Goal: Information Seeking & Learning: Learn about a topic

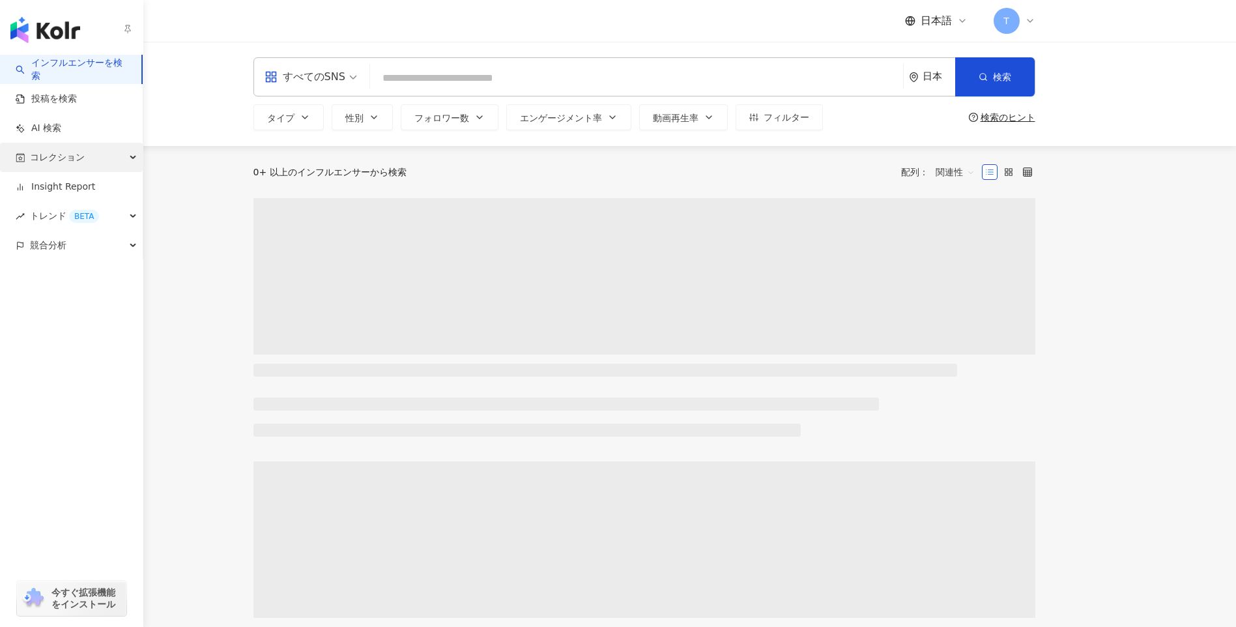
click at [36, 168] on span "コレクション" at bounding box center [57, 157] width 55 height 29
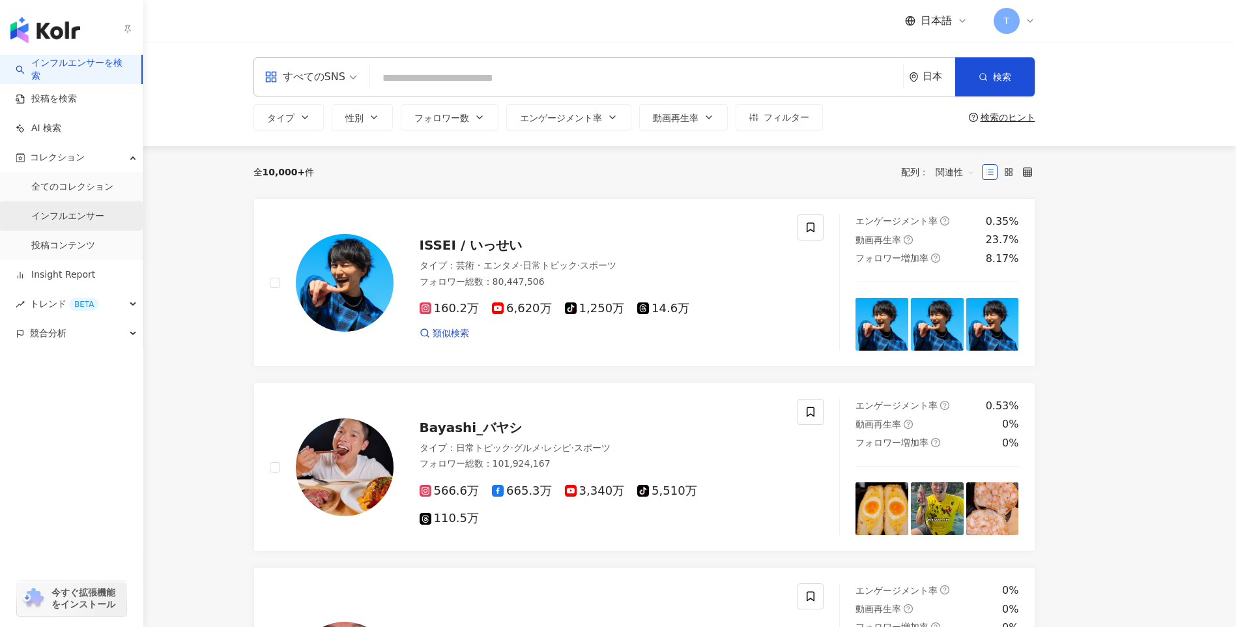
click at [71, 218] on link "インフルエンサー" at bounding box center [67, 216] width 73 height 13
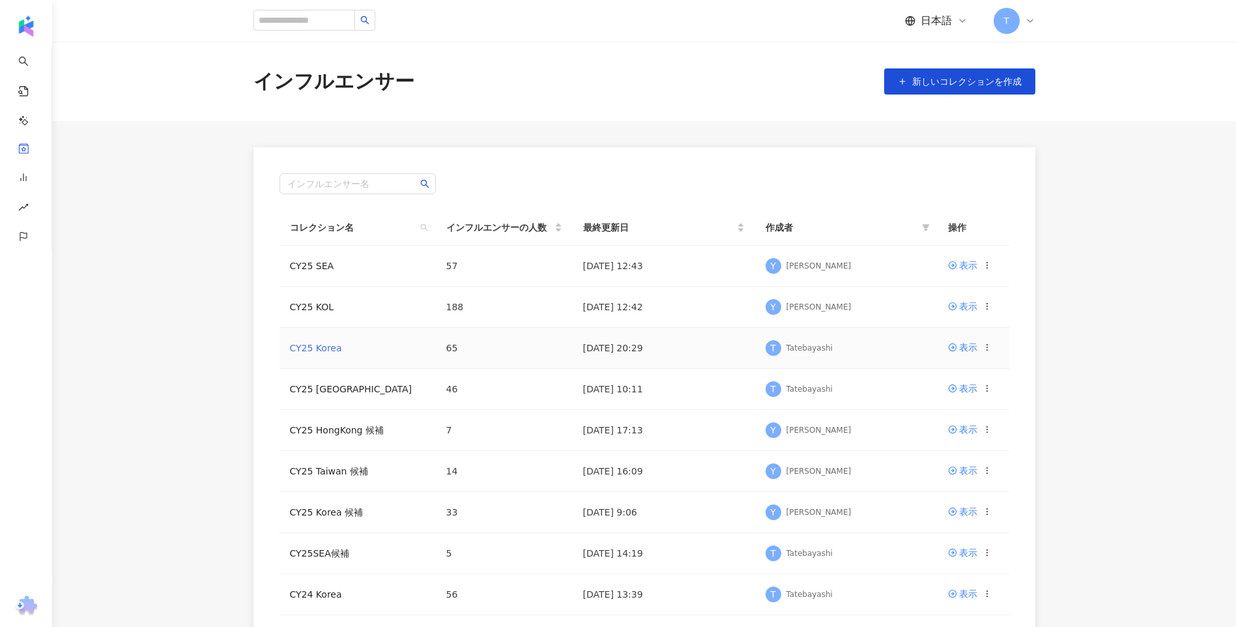
click at [326, 351] on link "CY25 Korea" at bounding box center [316, 348] width 52 height 10
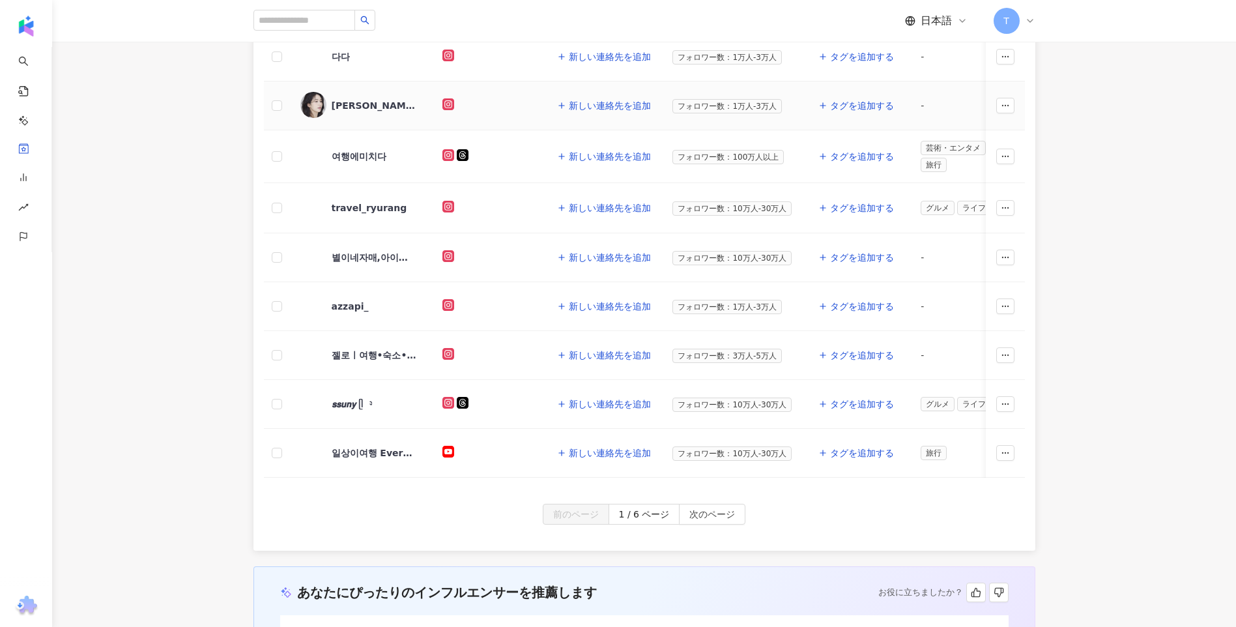
scroll to position [586, 0]
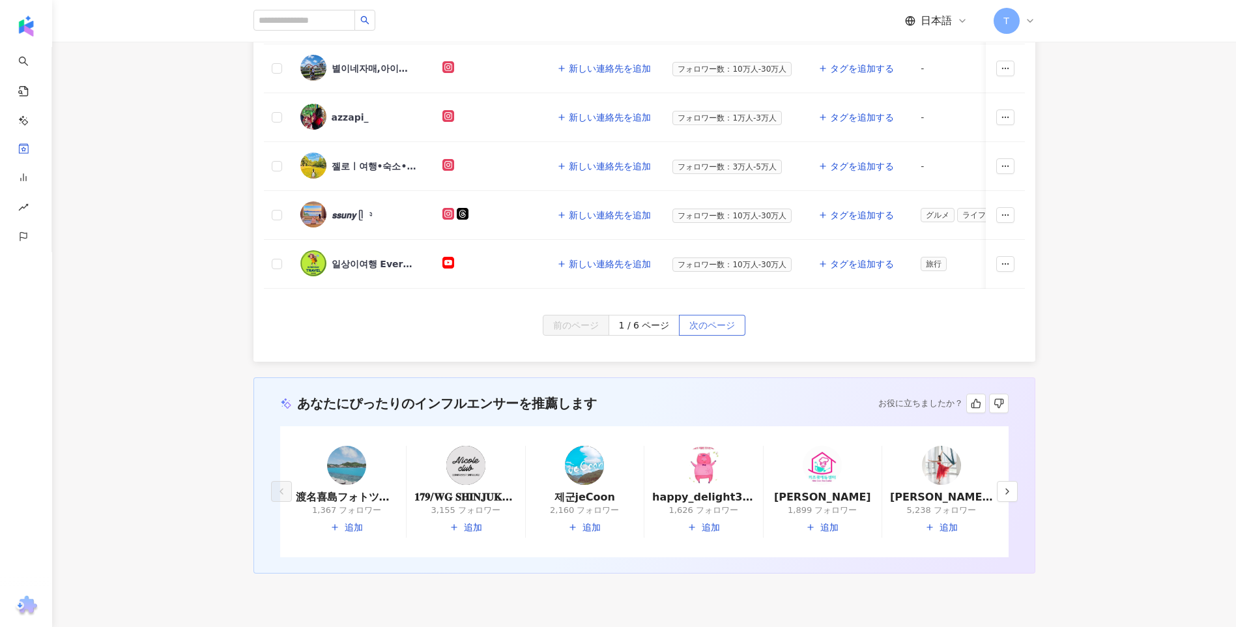
click at [711, 319] on span "次のページ" at bounding box center [712, 325] width 46 height 21
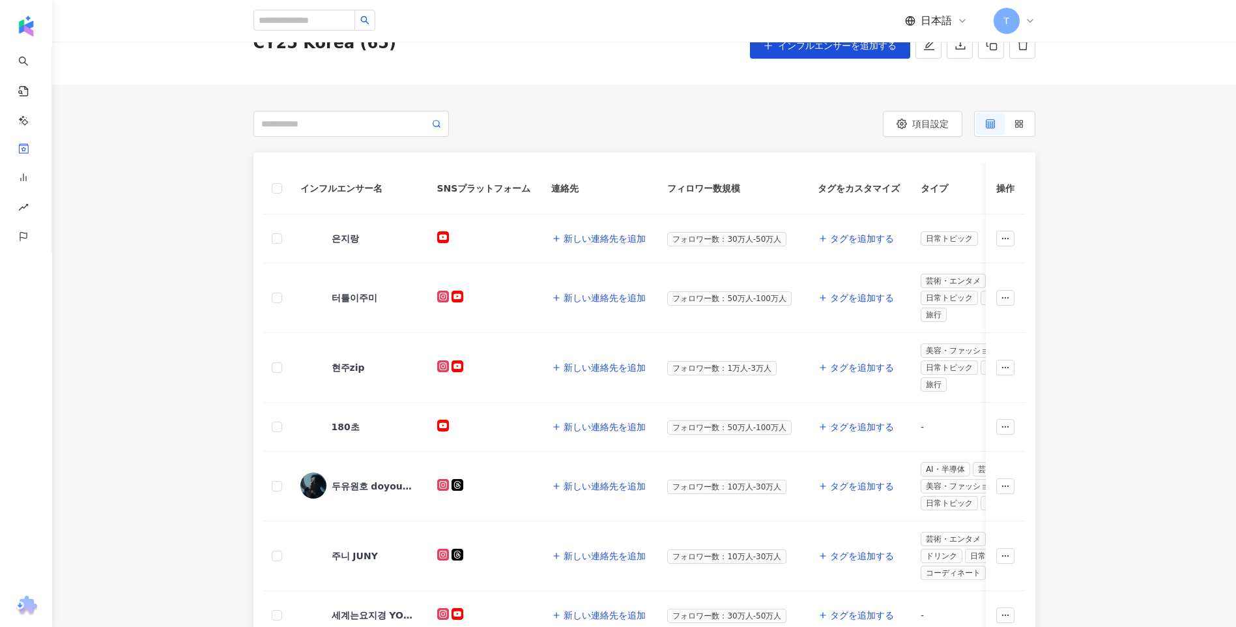
scroll to position [391, 0]
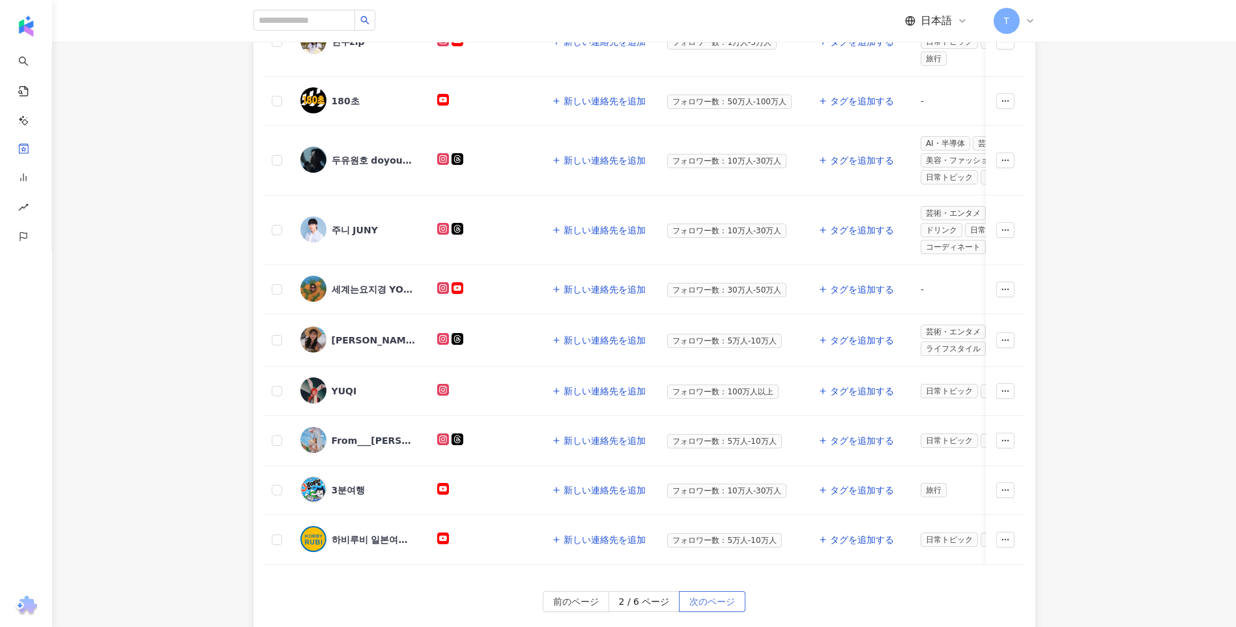
click at [738, 603] on button "次のページ" at bounding box center [712, 601] width 66 height 21
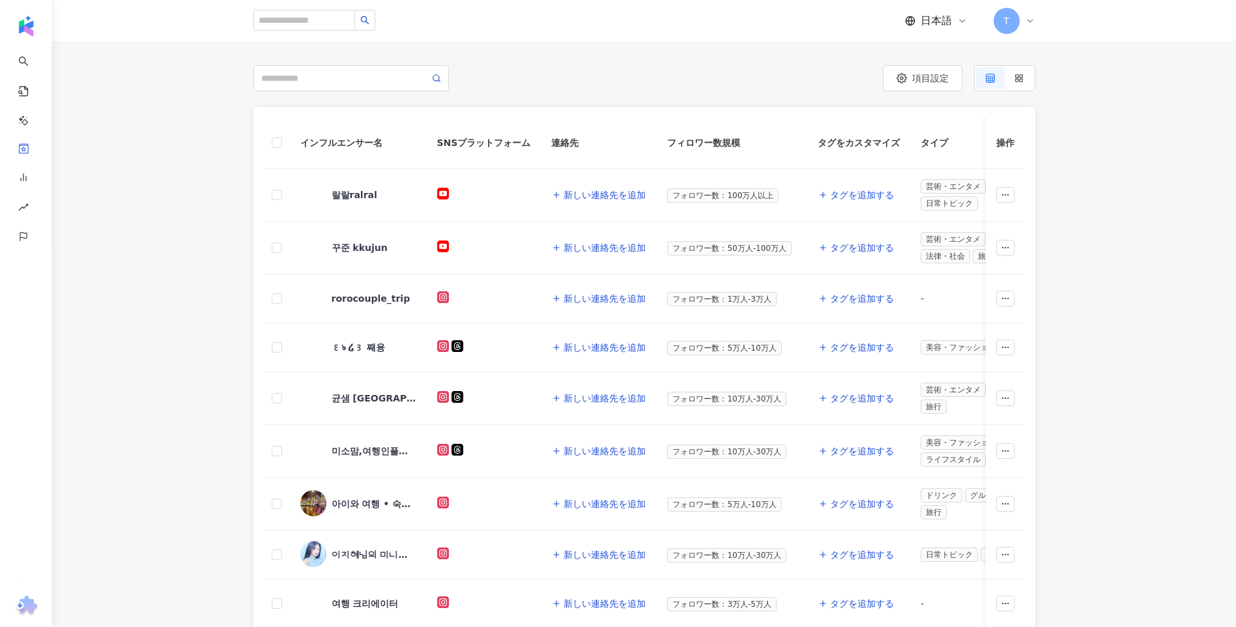
scroll to position [0, 0]
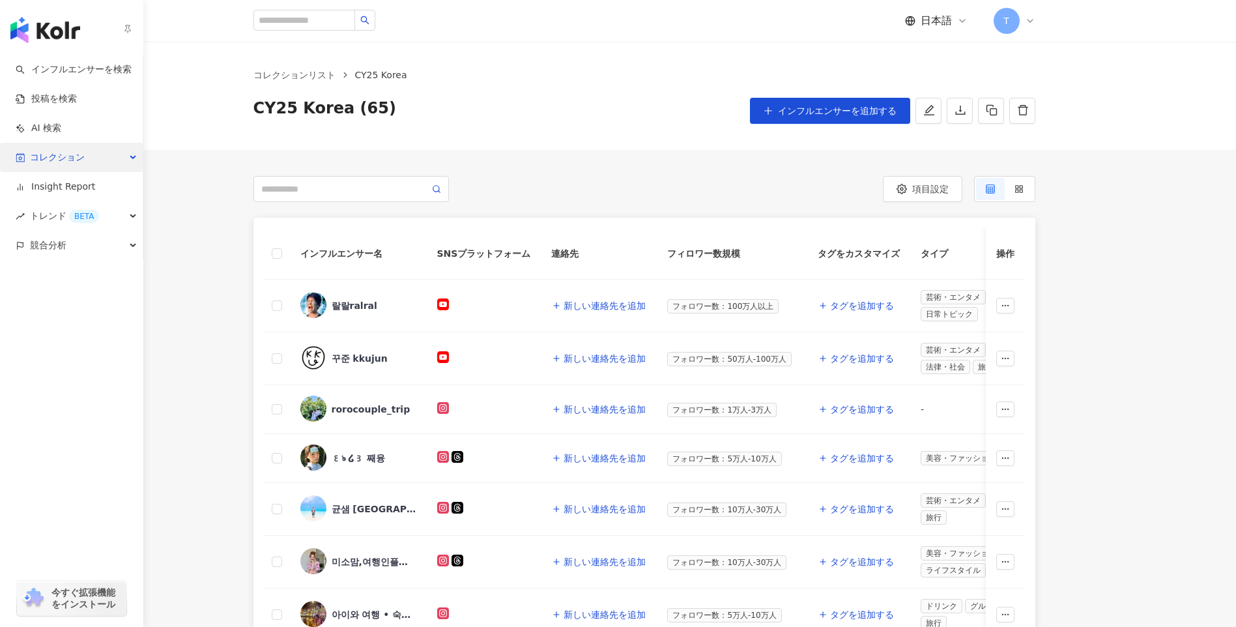
click at [46, 158] on span "コレクション" at bounding box center [57, 157] width 55 height 29
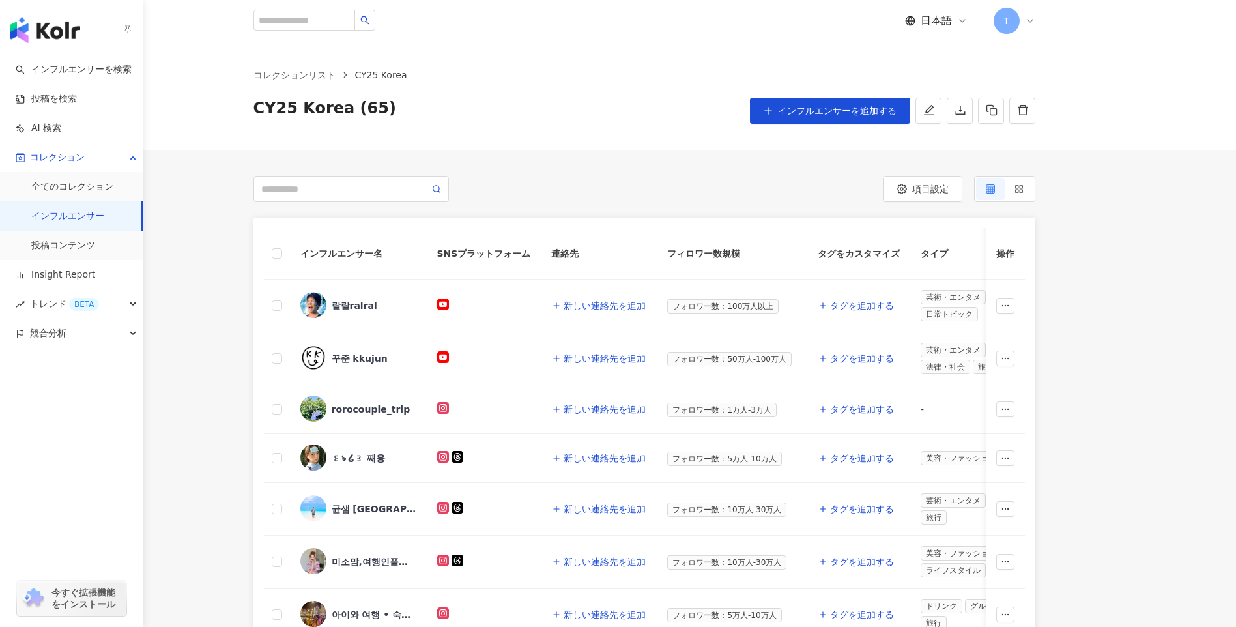
click at [83, 221] on link "インフルエンサー" at bounding box center [67, 216] width 73 height 13
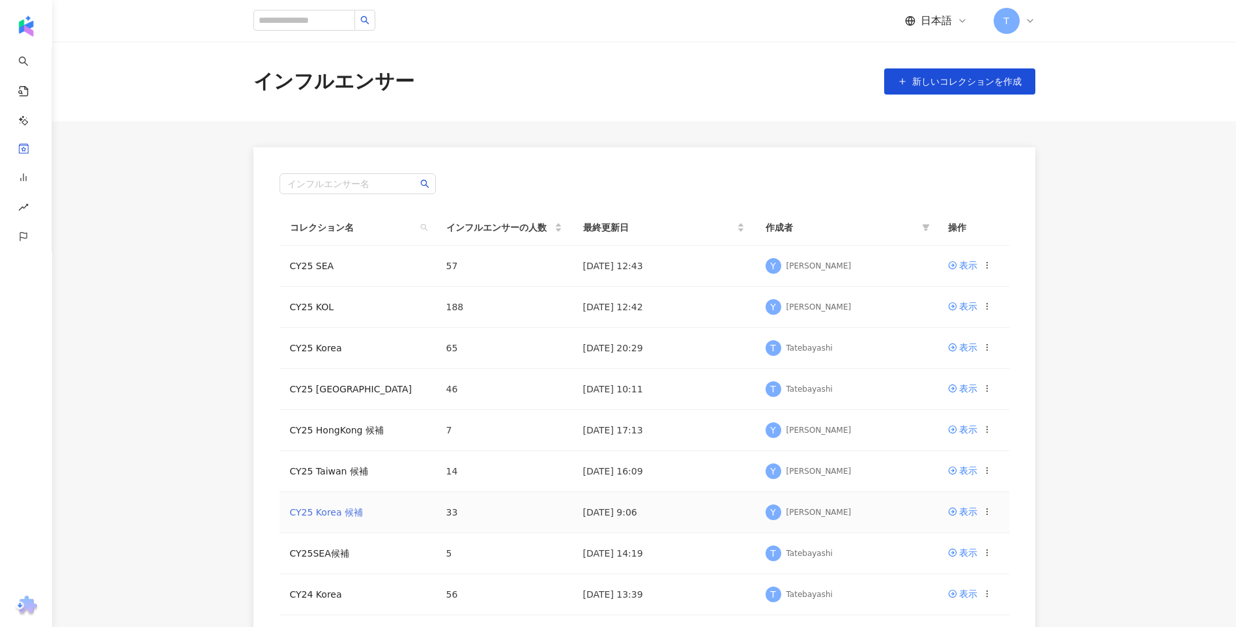
click at [334, 508] on link "CY25 Korea 候補" at bounding box center [327, 512] width 74 height 10
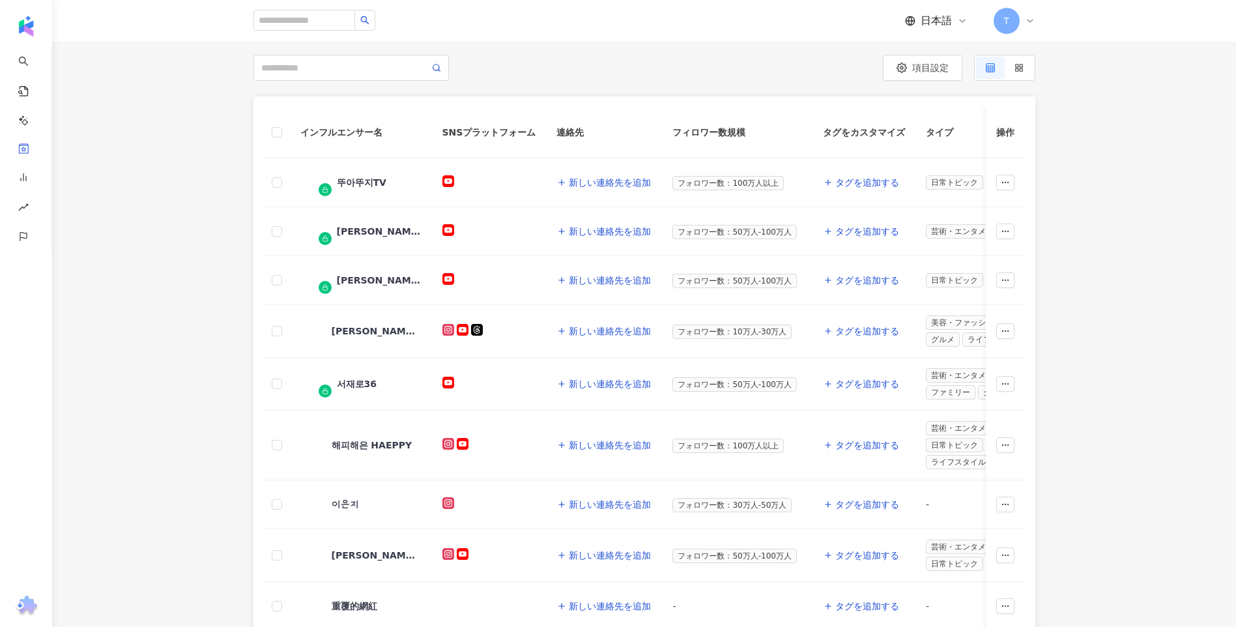
scroll to position [195, 0]
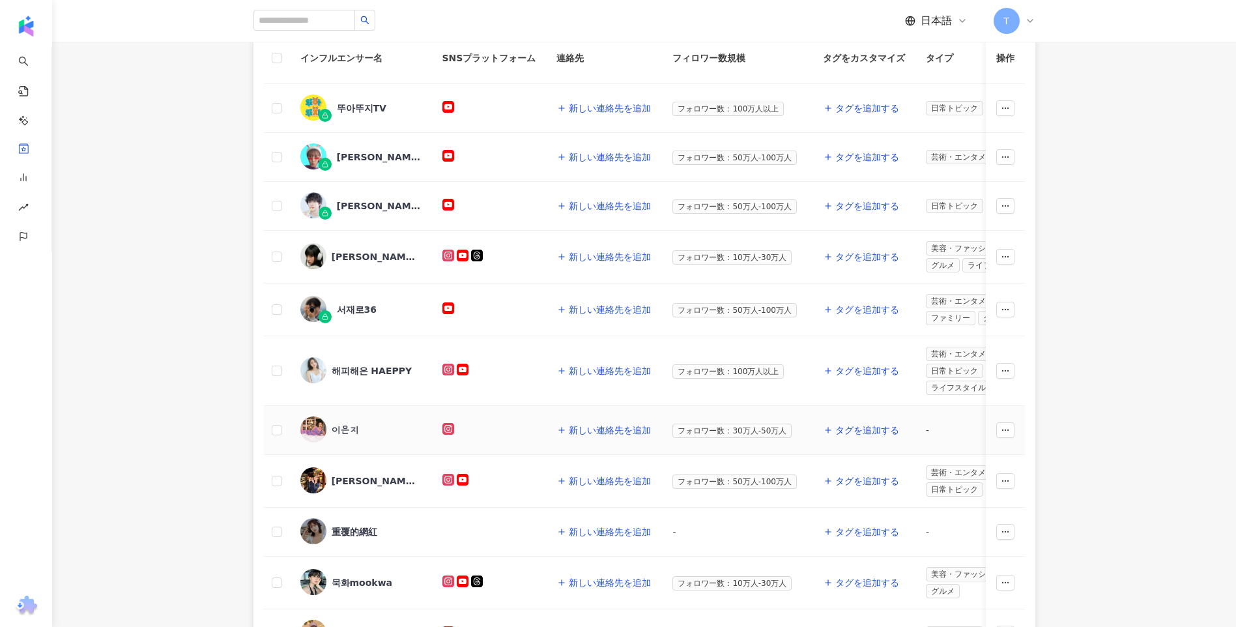
click at [342, 425] on div "이은지" at bounding box center [345, 430] width 27 height 13
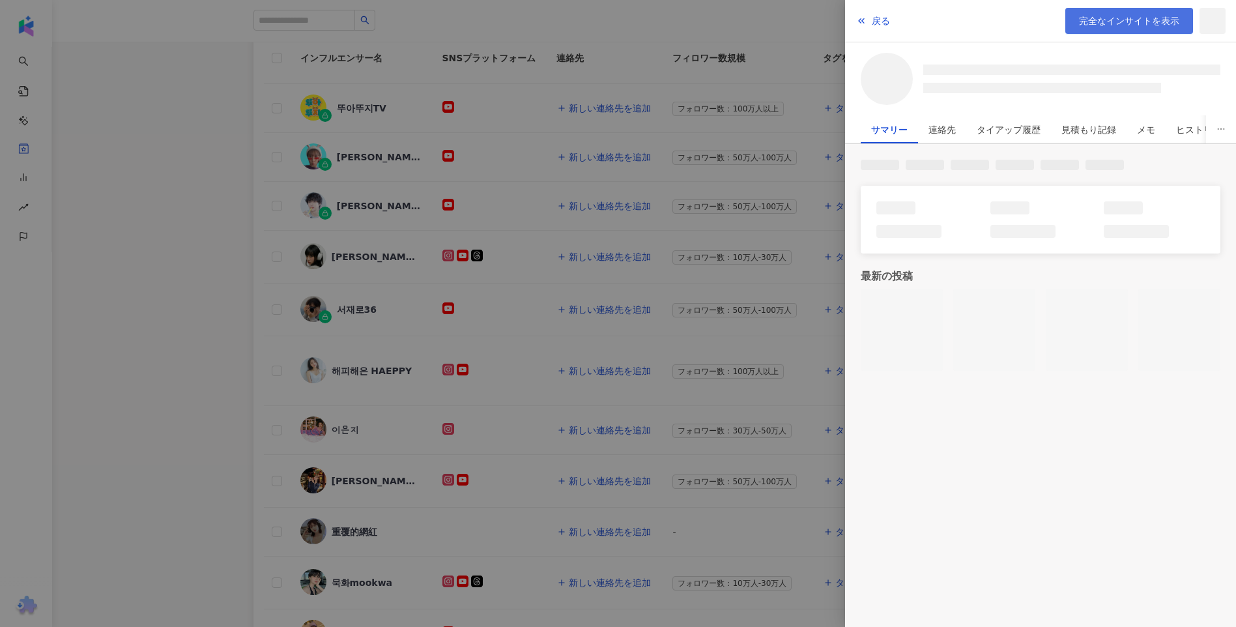
click at [1117, 16] on span "完全なインサイトを表示" at bounding box center [1129, 21] width 100 height 10
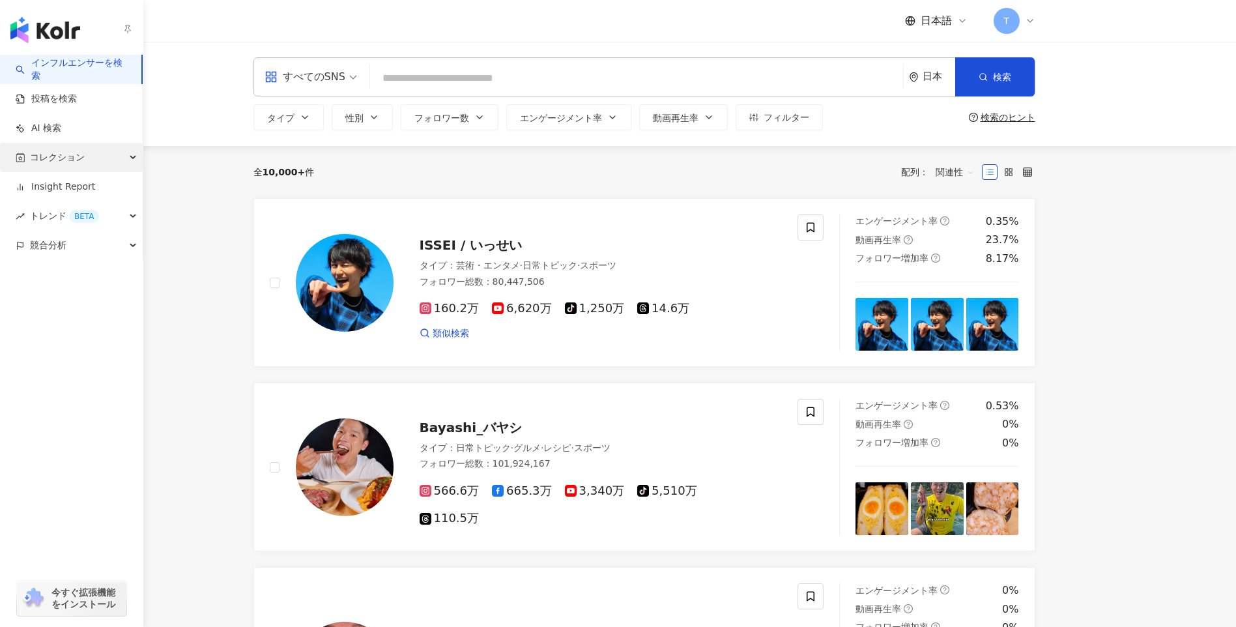
click at [68, 164] on span "コレクション" at bounding box center [57, 157] width 55 height 29
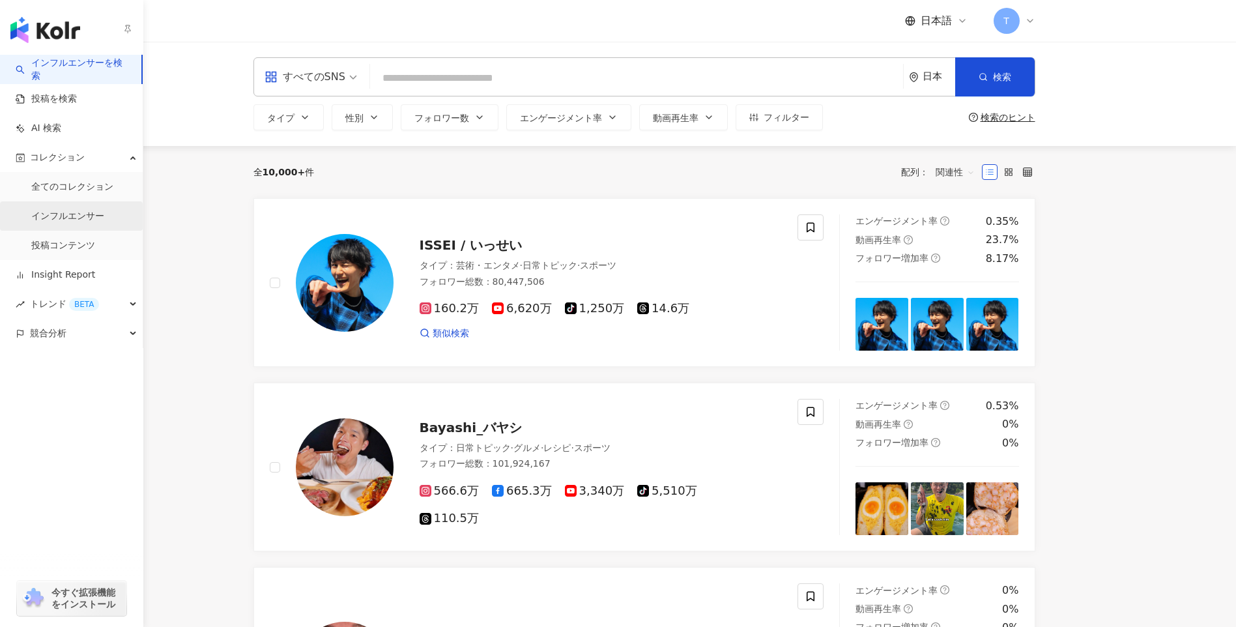
click at [79, 217] on link "インフルエンサー" at bounding box center [67, 216] width 73 height 13
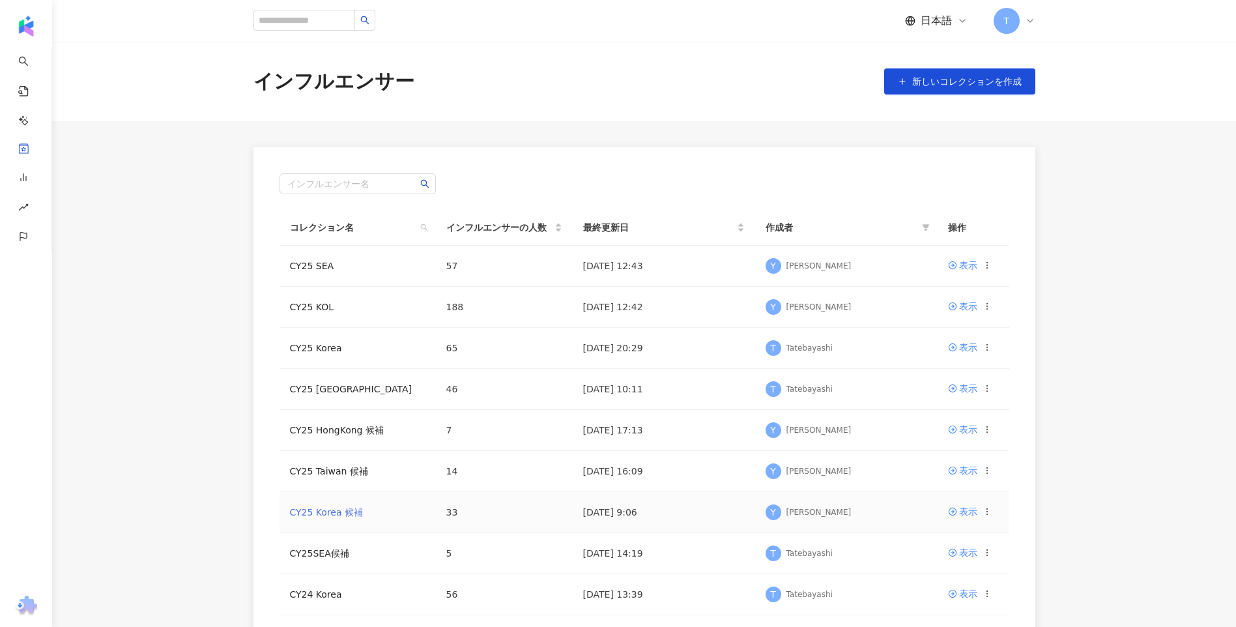
click at [332, 517] on link "CY25 Korea 候補" at bounding box center [327, 512] width 74 height 10
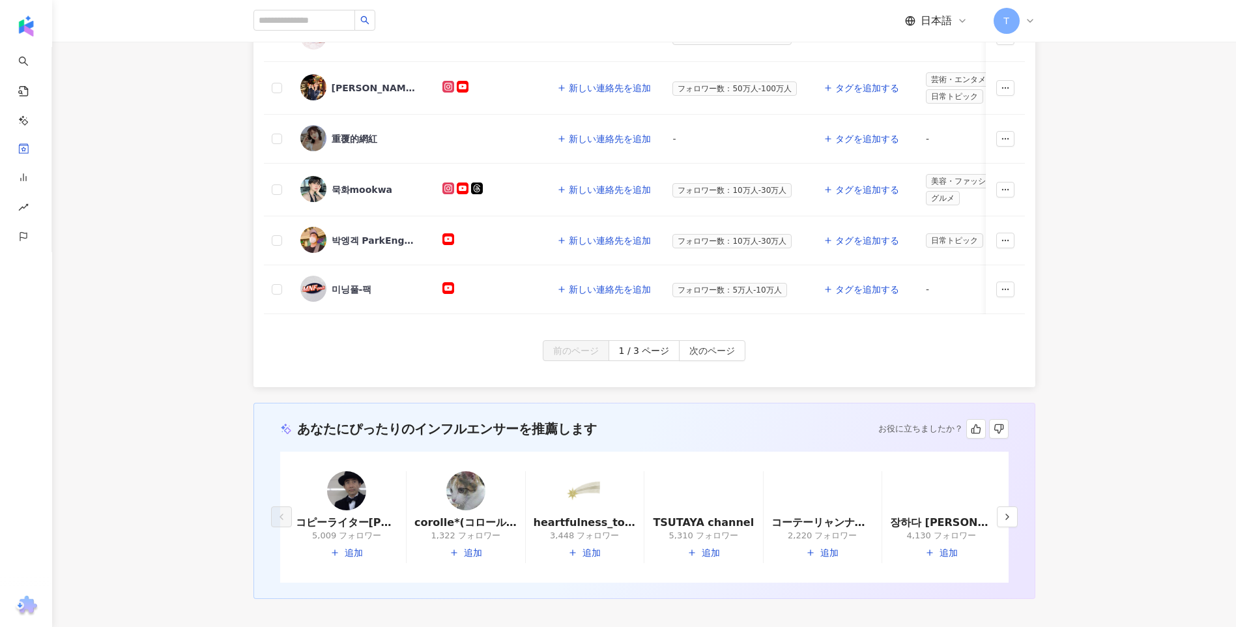
scroll to position [652, 0]
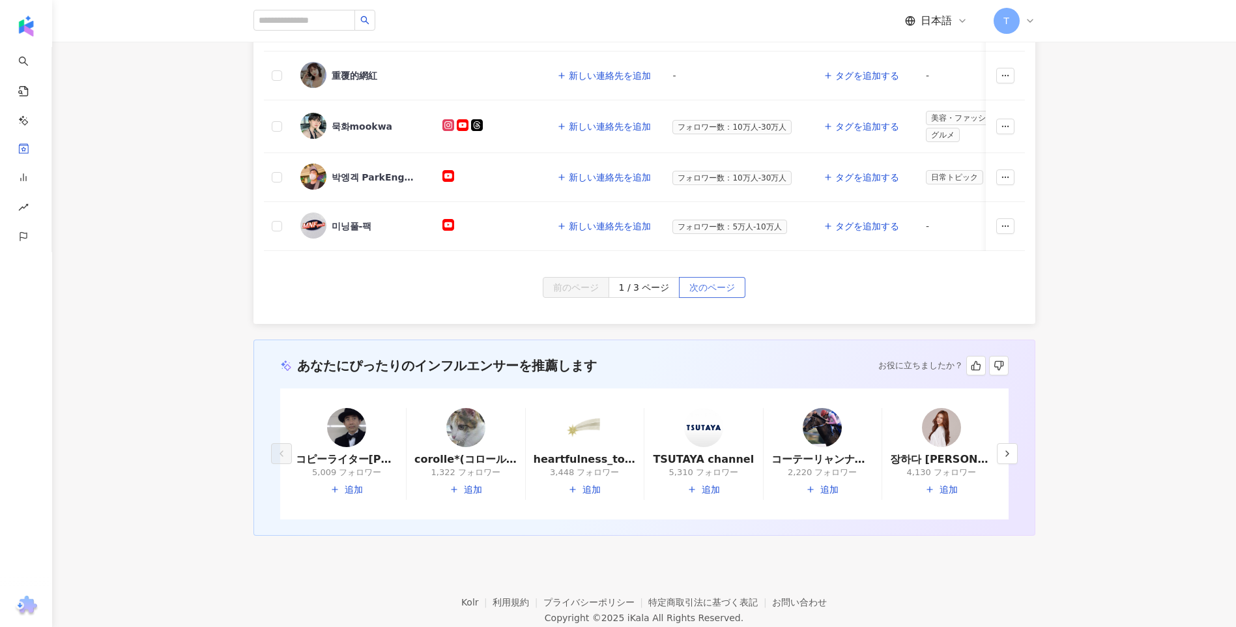
click at [686, 297] on button "次のページ" at bounding box center [712, 287] width 66 height 21
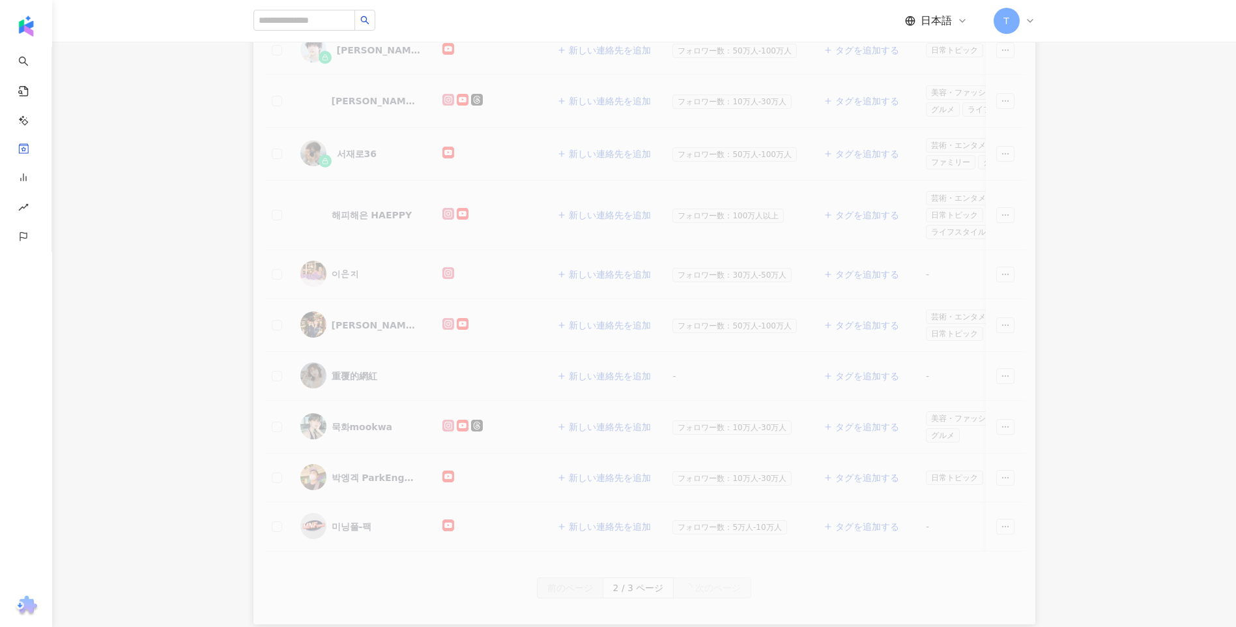
scroll to position [195, 0]
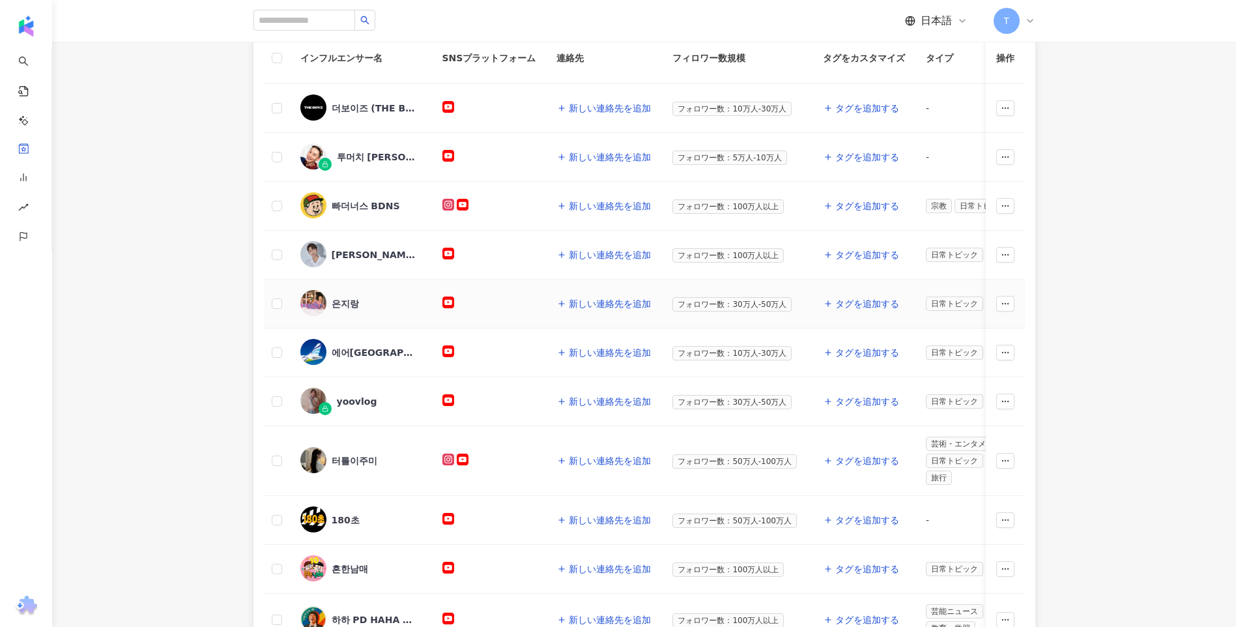
click at [349, 300] on div "은지랑" at bounding box center [345, 303] width 27 height 13
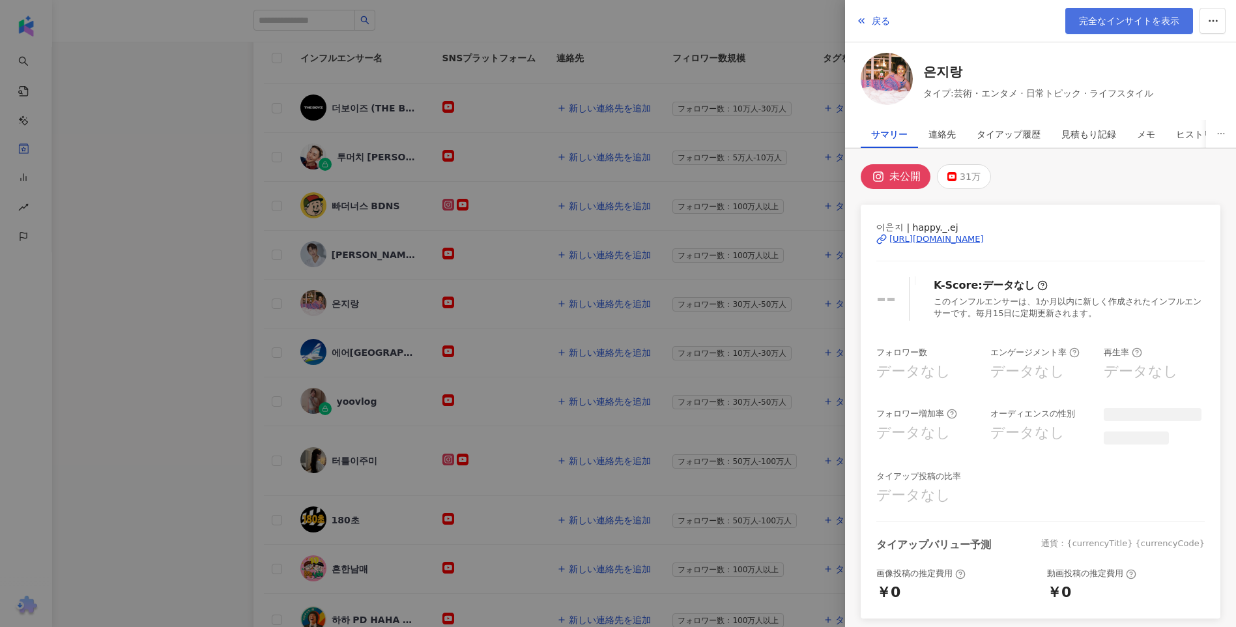
click at [1145, 22] on span "完全なインサイトを表示" at bounding box center [1129, 21] width 100 height 10
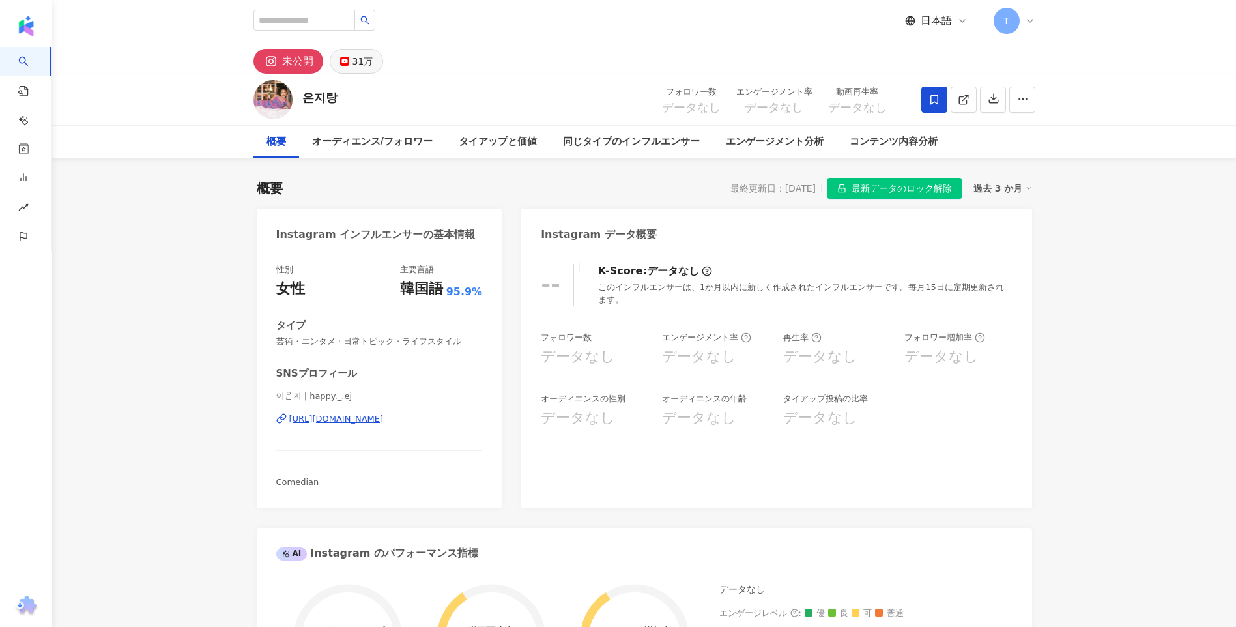
click at [380, 60] on button "31万" at bounding box center [357, 61] width 54 height 25
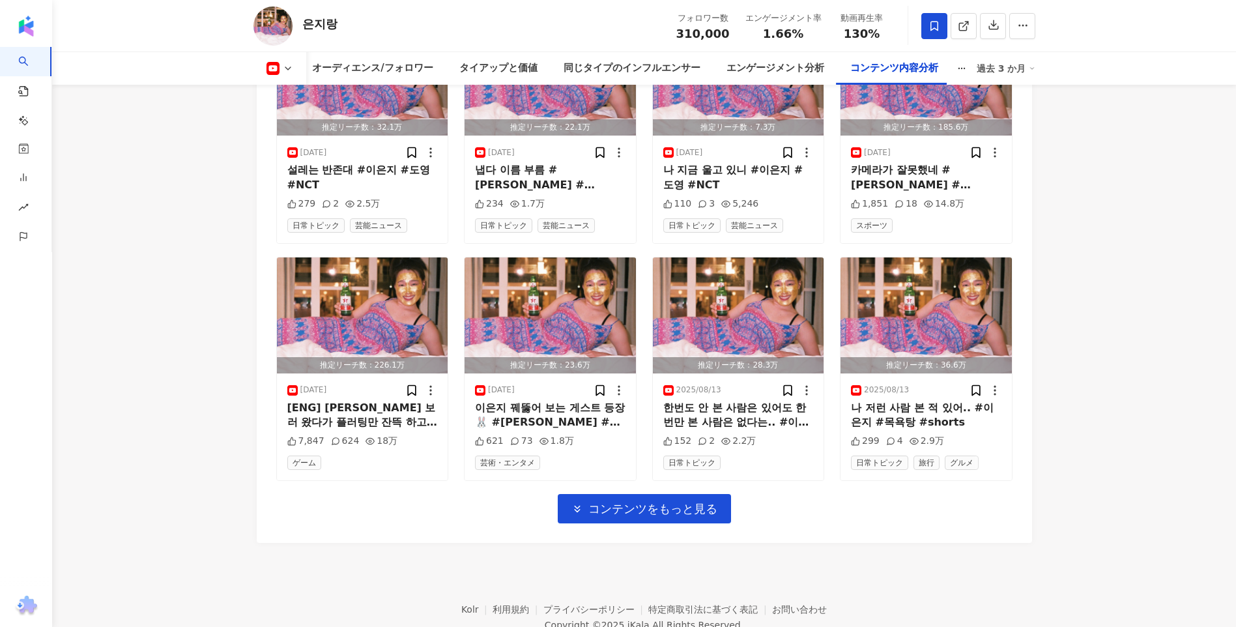
scroll to position [4105, 0]
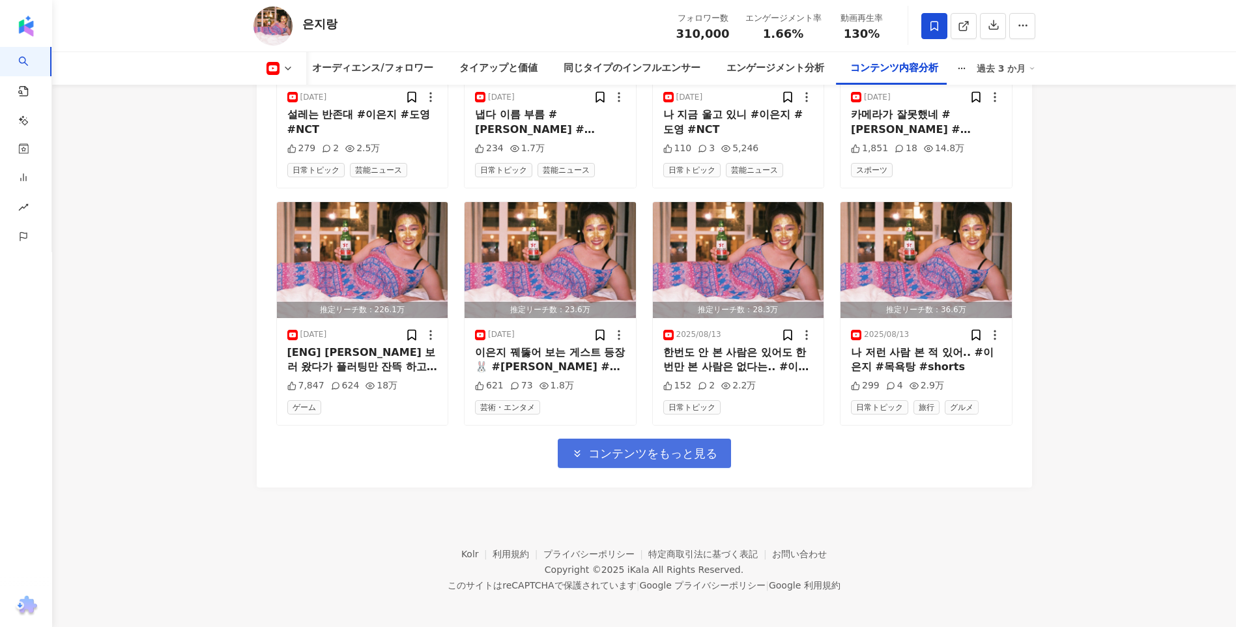
click at [645, 446] on span "コンテンツをもっと見る" at bounding box center [652, 453] width 129 height 14
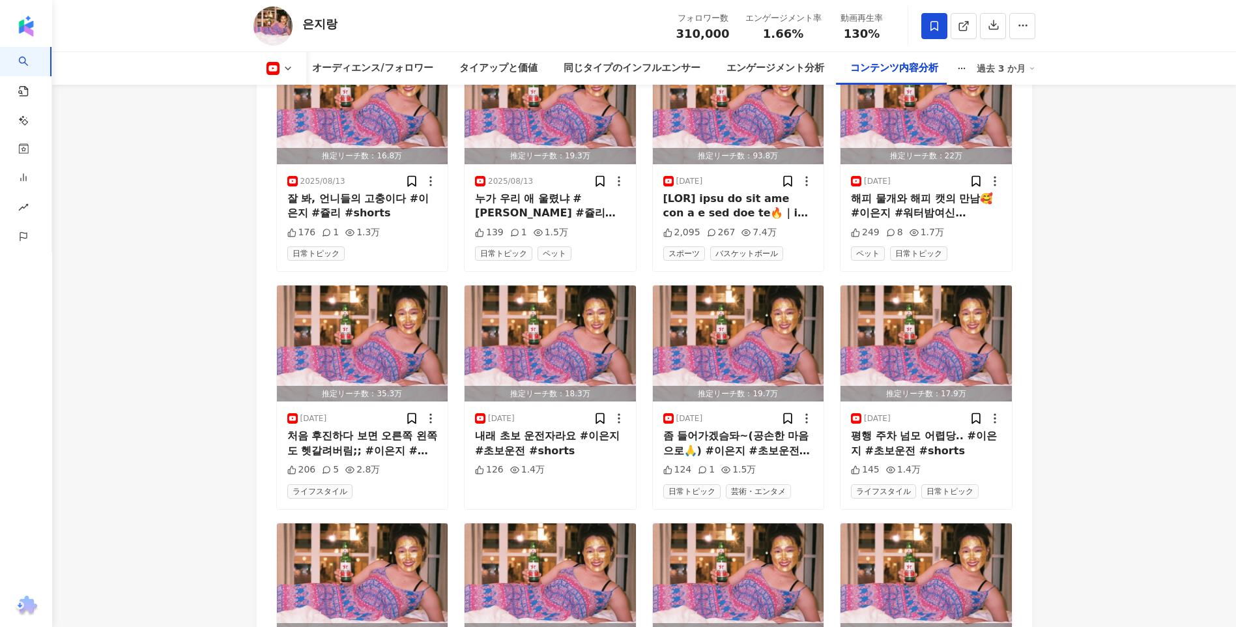
scroll to position [4821, 0]
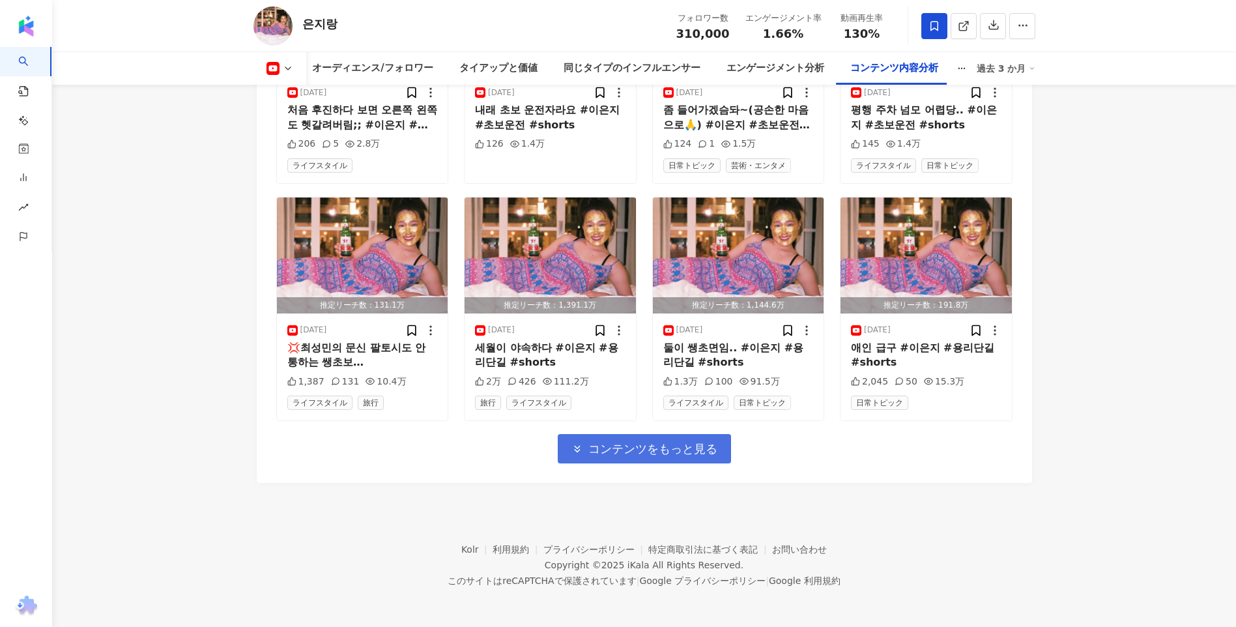
click at [650, 445] on span "コンテンツをもっと見る" at bounding box center [652, 449] width 129 height 14
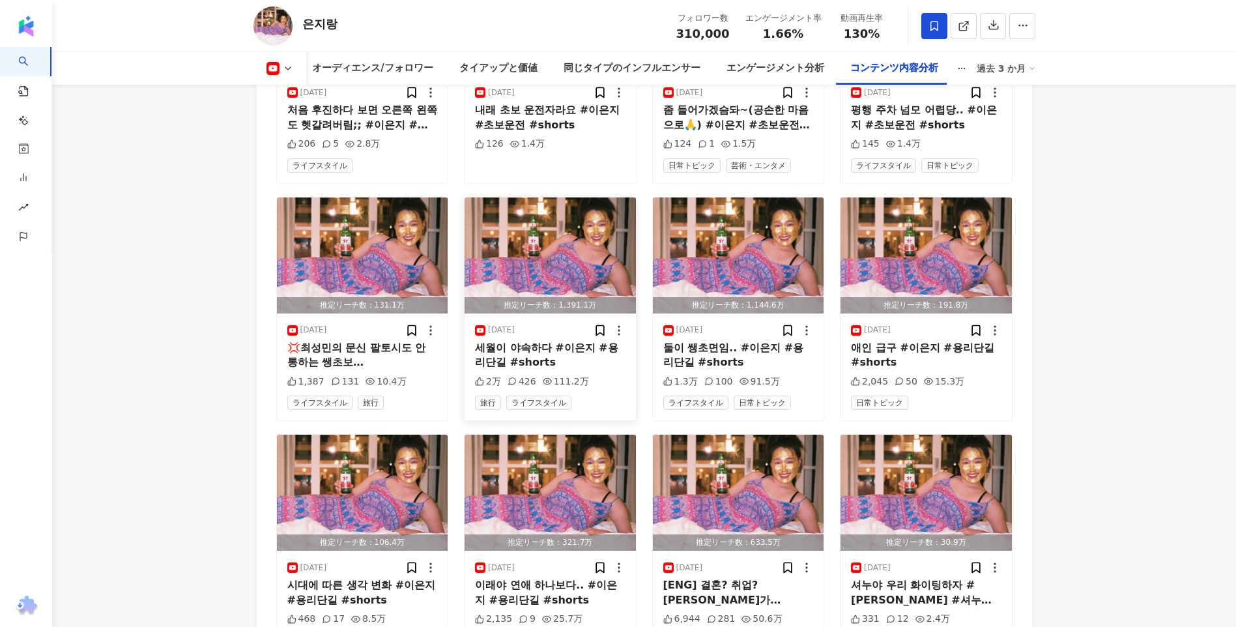
click at [532, 233] on img "button" at bounding box center [550, 255] width 171 height 116
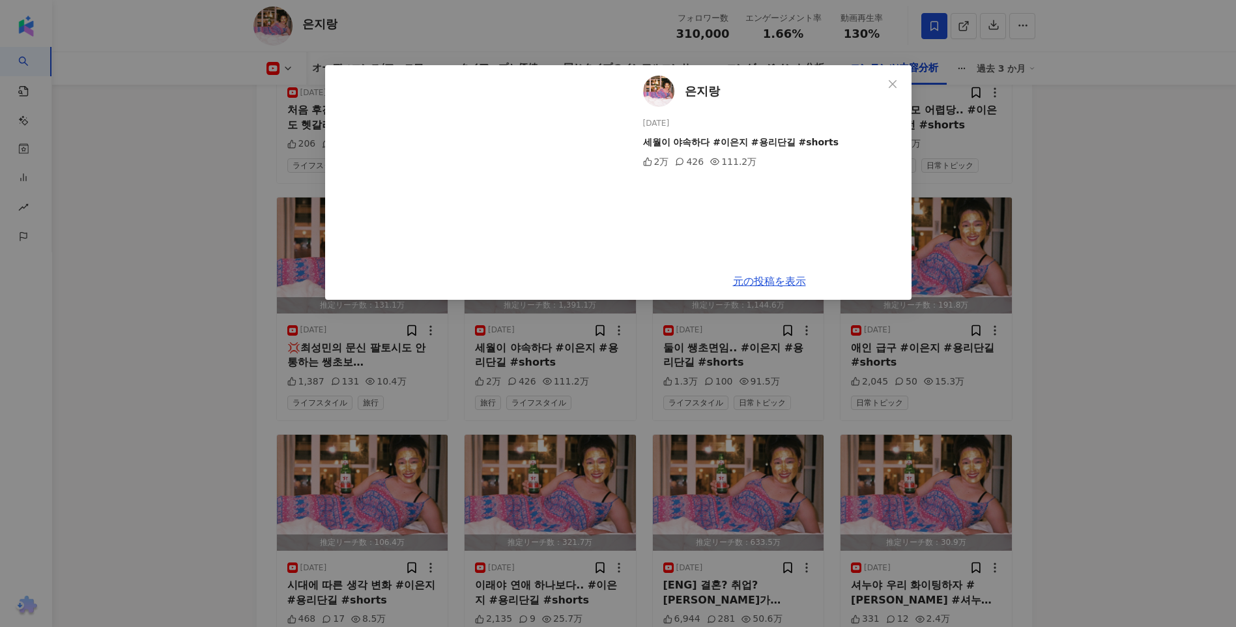
click at [1050, 299] on div "은지랑 [DATE] 세월이 야속하다 #이은지 #용리단길 #shorts 2万 426 111.2万 元の投稿を表示" at bounding box center [618, 313] width 1236 height 627
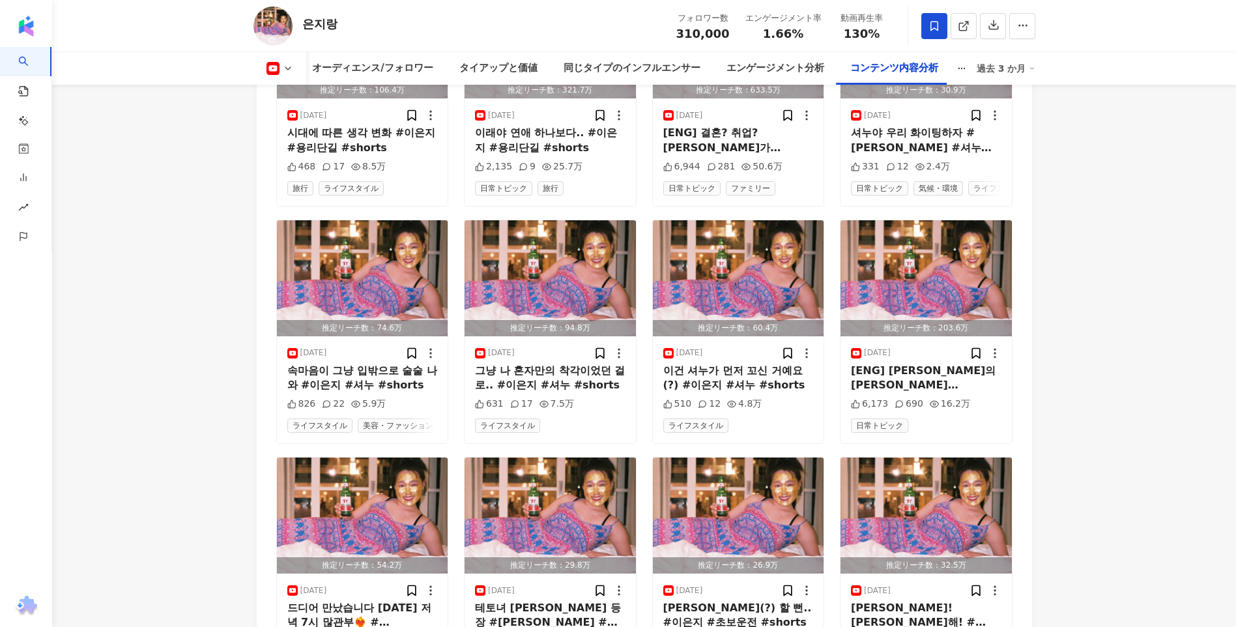
scroll to position [5277, 0]
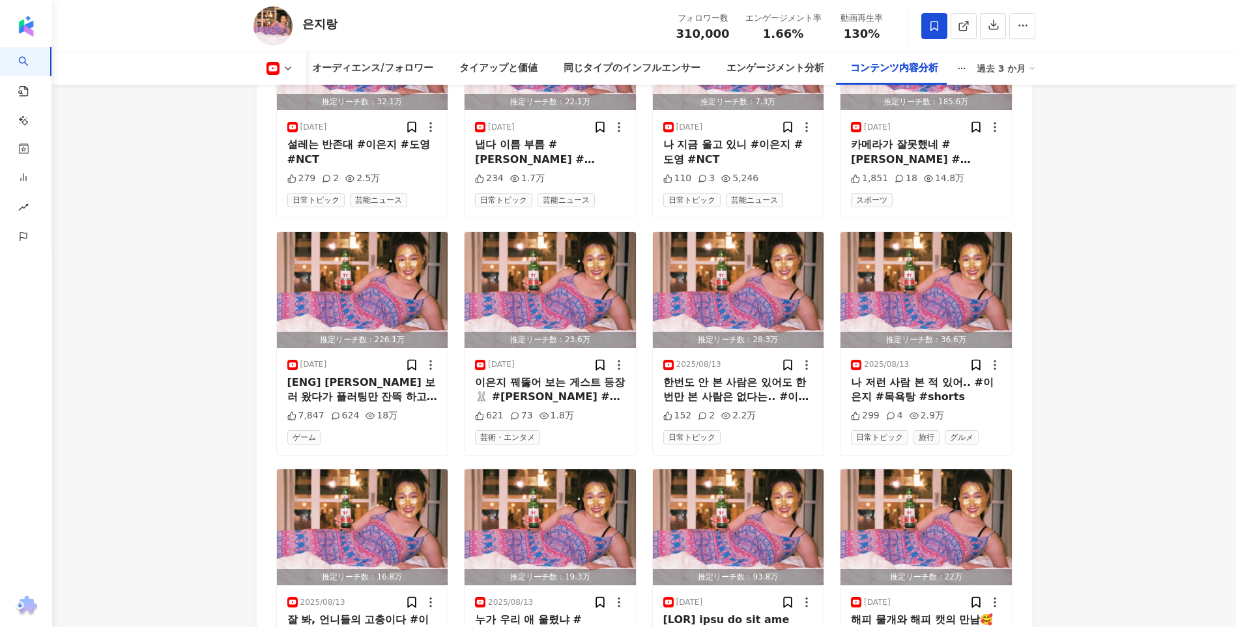
drag, startPoint x: 1050, startPoint y: 285, endPoint x: 994, endPoint y: 130, distance: 165.5
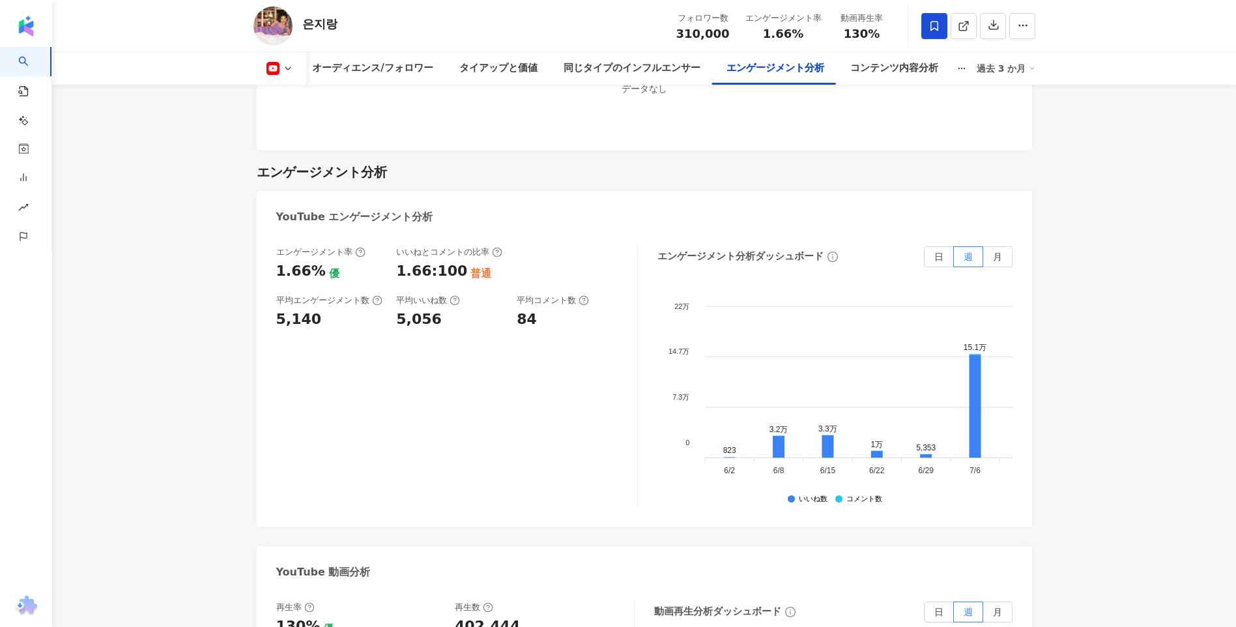
scroll to position [2448, 0]
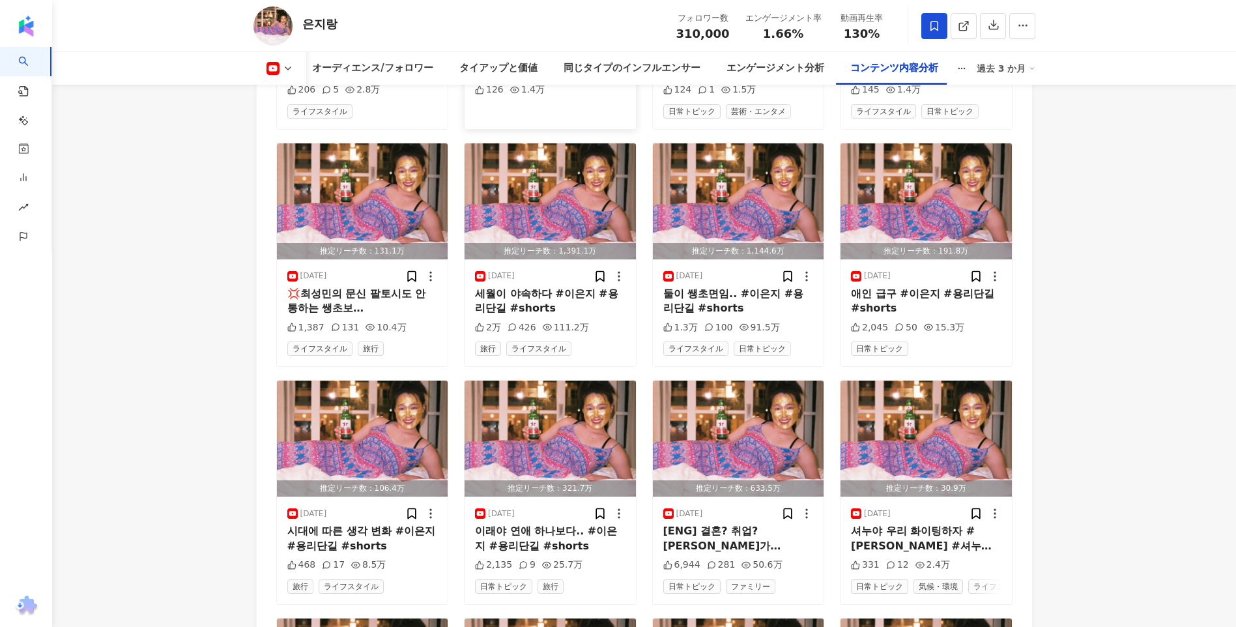
scroll to position [4728, 0]
